Goal: Navigation & Orientation: Find specific page/section

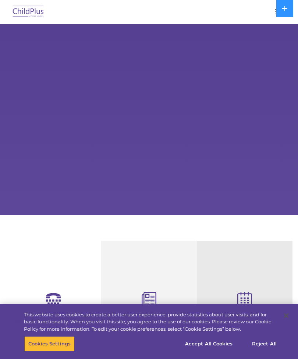
select select "MEDIUM"
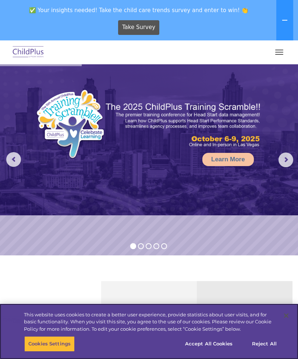
click at [272, 344] on button "Reject All" at bounding box center [264, 343] width 46 height 15
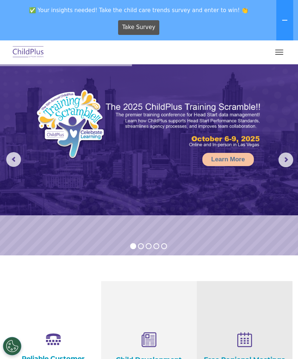
click at [281, 51] on button "button" at bounding box center [278, 52] width 15 height 12
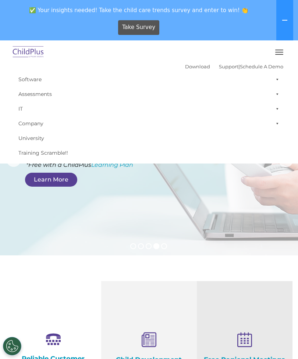
click at [284, 52] on button "button" at bounding box center [278, 52] width 15 height 12
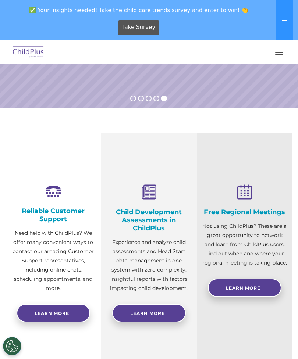
scroll to position [128, 0]
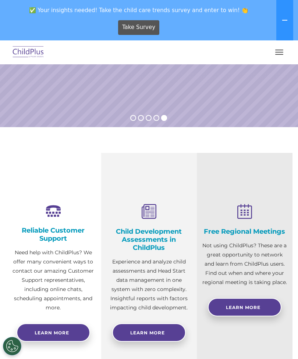
click at [282, 47] on button "button" at bounding box center [278, 52] width 15 height 12
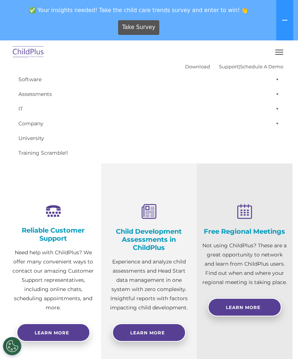
click at [275, 79] on span at bounding box center [275, 79] width 7 height 15
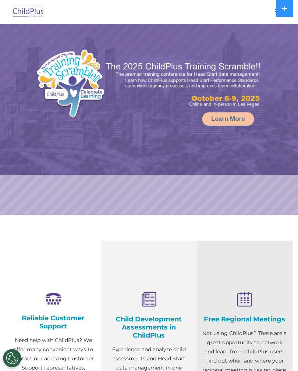
select select "MEDIUM"
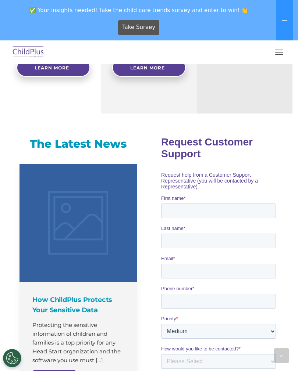
scroll to position [393, 0]
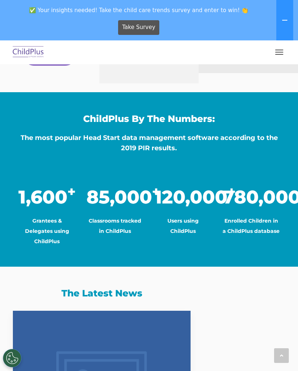
scroll to position [541, 0]
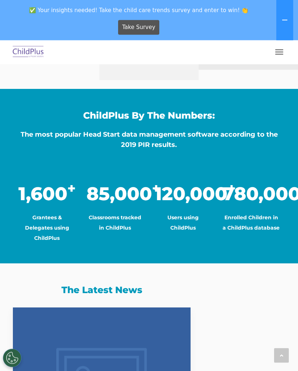
click at [283, 50] on button "button" at bounding box center [278, 52] width 15 height 12
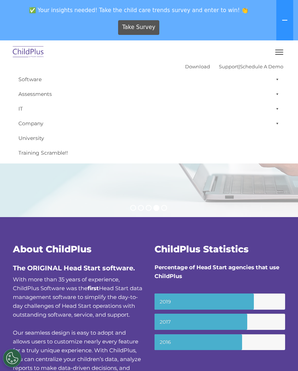
scroll to position [0, 0]
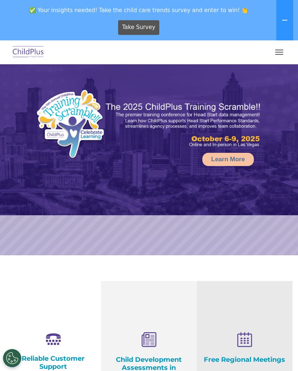
select select "MEDIUM"
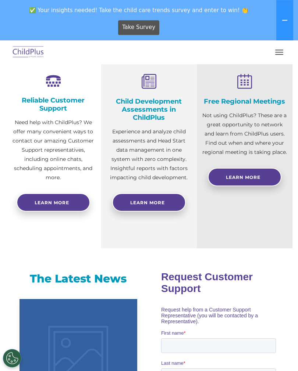
scroll to position [258, 0]
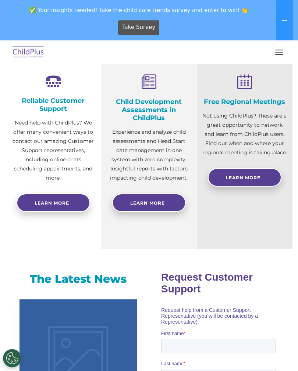
click at [168, 202] on link "Learn More" at bounding box center [149, 203] width 74 height 18
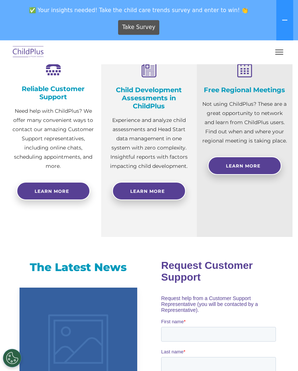
click at [282, 20] on icon at bounding box center [285, 20] width 6 height 6
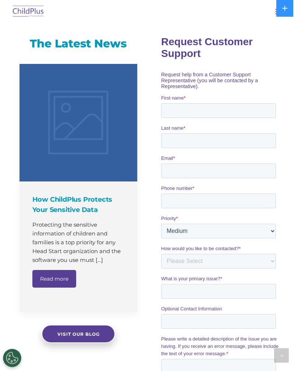
scroll to position [454, 0]
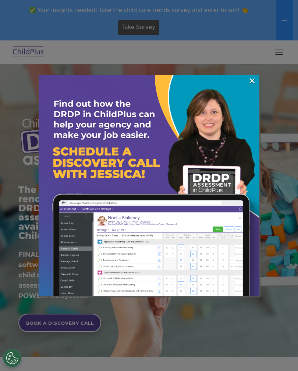
scroll to position [4, 0]
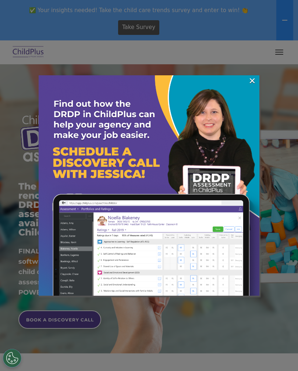
click at [254, 78] on link "×" at bounding box center [252, 80] width 8 height 7
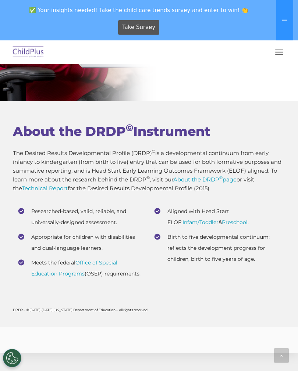
scroll to position [3425, 0]
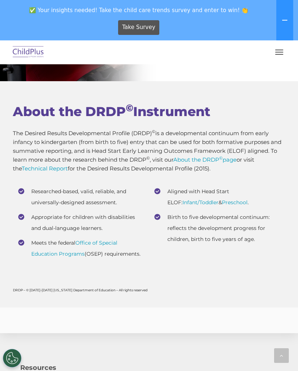
click at [284, 46] on button "button" at bounding box center [278, 52] width 15 height 12
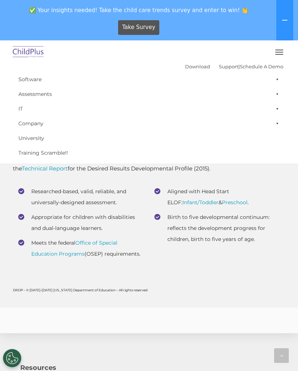
click at [280, 49] on button "button" at bounding box center [278, 52] width 15 height 12
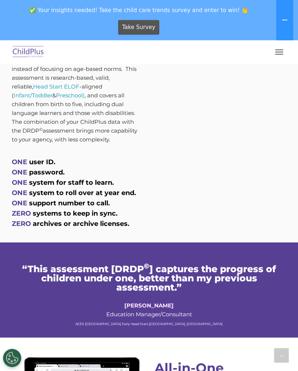
scroll to position [465, 0]
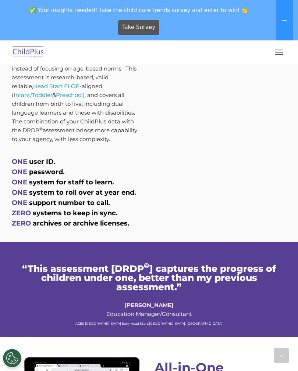
click at [285, 19] on icon at bounding box center [285, 20] width 6 height 6
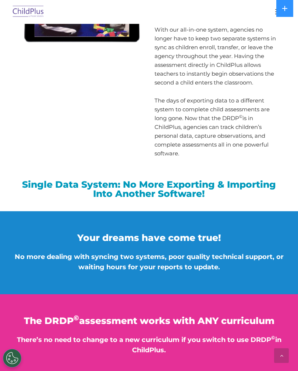
scroll to position [799, 0]
